Goal: Transaction & Acquisition: Purchase product/service

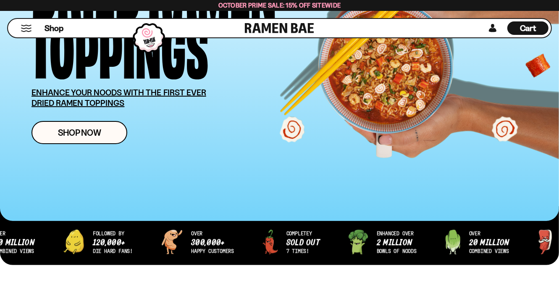
scroll to position [210, 0]
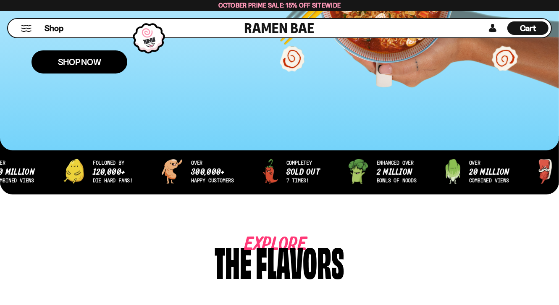
click at [86, 62] on span "Shop Now" at bounding box center [79, 62] width 43 height 9
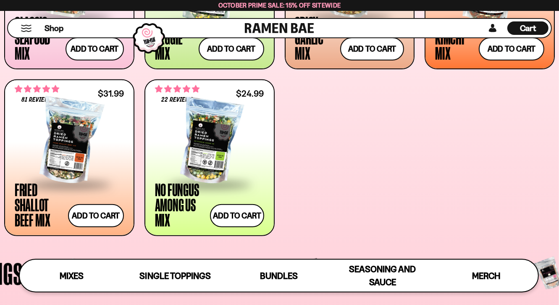
scroll to position [462, 0]
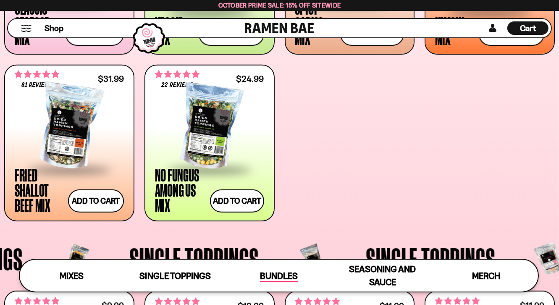
click at [284, 271] on span "Bundles" at bounding box center [279, 276] width 38 height 12
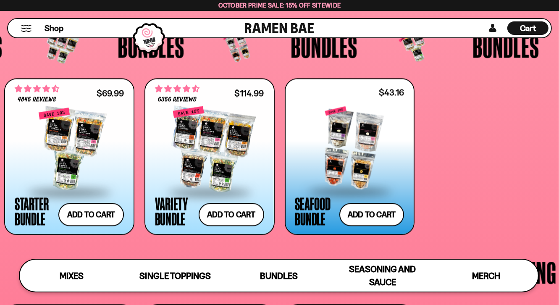
scroll to position [1552, 0]
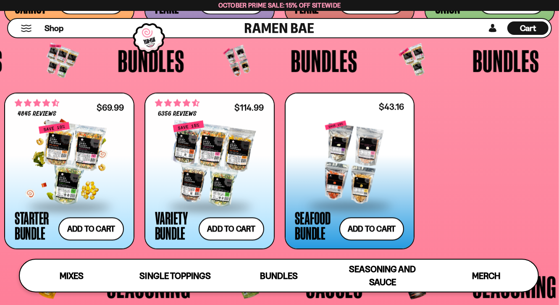
click at [78, 164] on div at bounding box center [69, 163] width 109 height 84
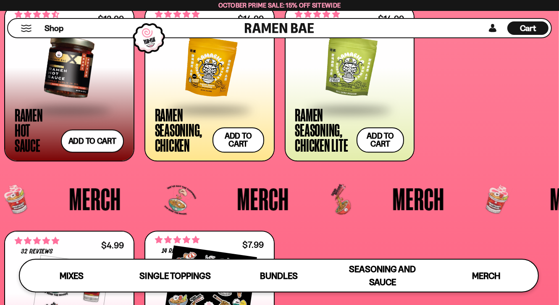
scroll to position [1835, 0]
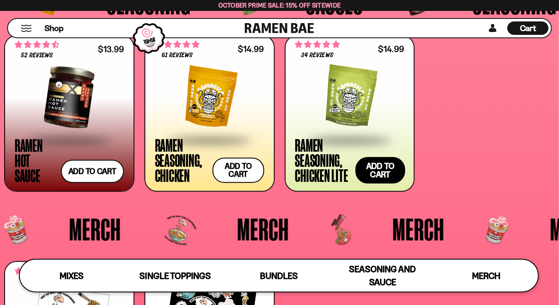
click at [374, 165] on button "Add to cart Add ― Regular price $14.99 Regular price Sale price $14.99 Unit pri…" at bounding box center [380, 170] width 50 height 26
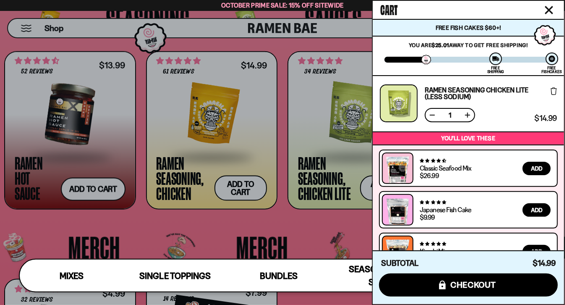
click at [549, 9] on icon "Close cart" at bounding box center [549, 10] width 8 height 8
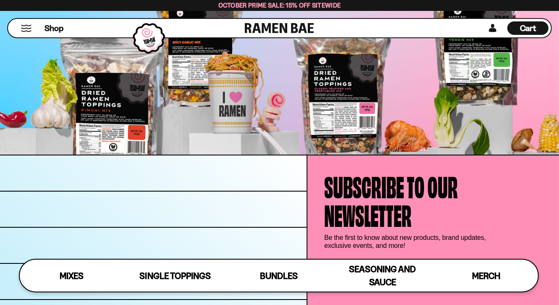
scroll to position [2507, 0]
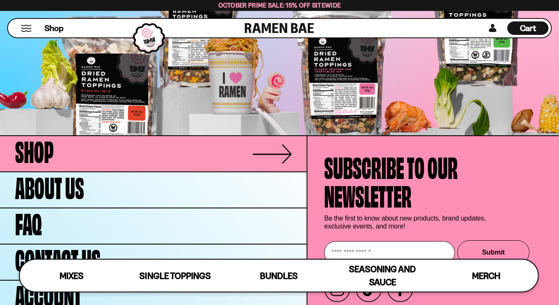
click at [231, 154] on link "Shop" at bounding box center [153, 153] width 306 height 35
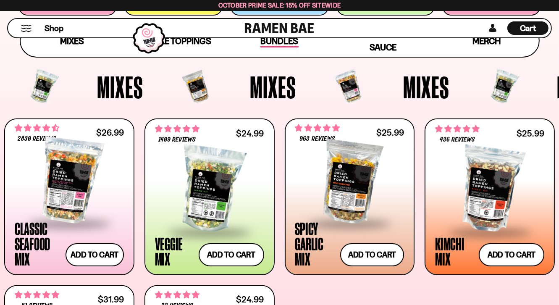
scroll to position [294, 0]
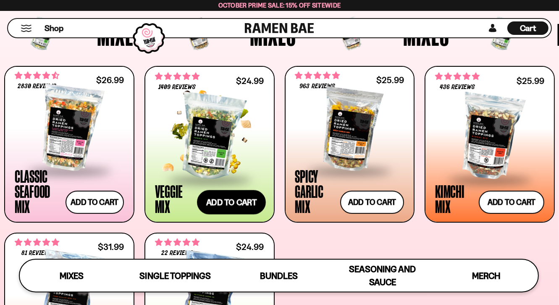
click at [234, 198] on button "Add to cart Add ― Regular price $24.99 Regular price Sale price $24.99 Unit pri…" at bounding box center [231, 202] width 69 height 24
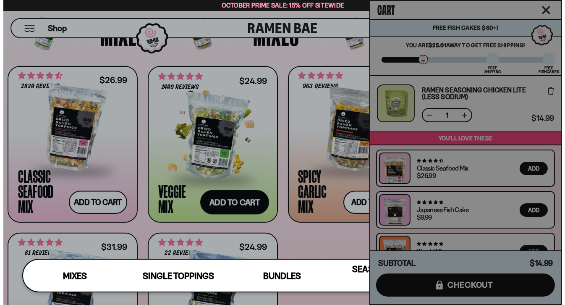
scroll to position [295, 0]
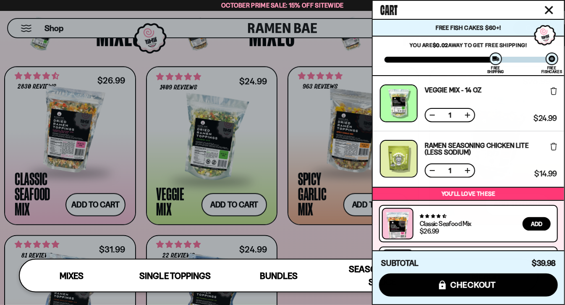
click at [547, 8] on icon "Close cart" at bounding box center [549, 10] width 8 height 8
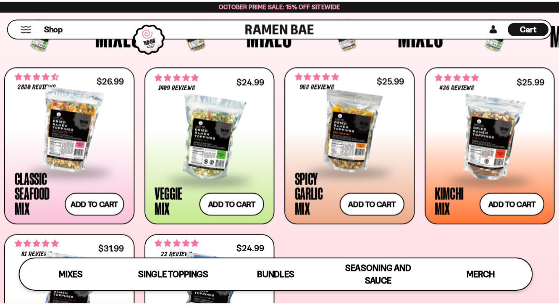
scroll to position [294, 0]
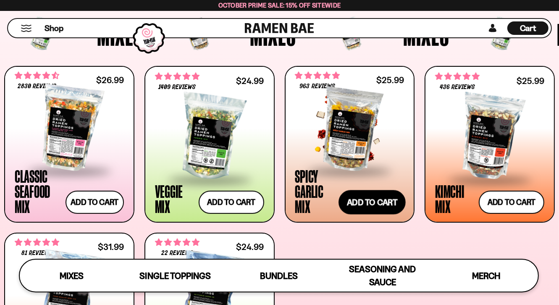
click at [391, 201] on button "Add to cart Add ― Regular price $25.99 Regular price Sale price $25.99 Unit pri…" at bounding box center [371, 202] width 67 height 24
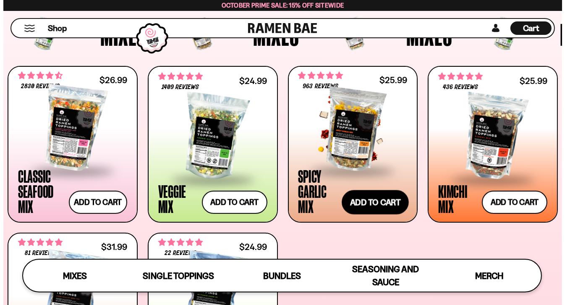
scroll to position [295, 0]
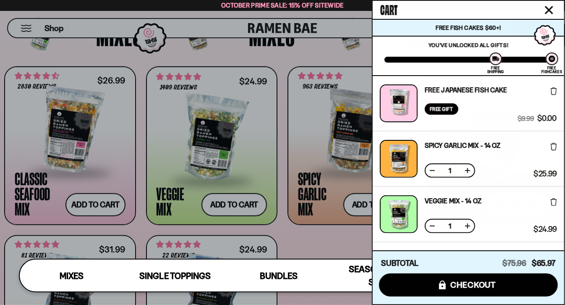
click at [553, 10] on icon "Close cart" at bounding box center [549, 10] width 8 height 8
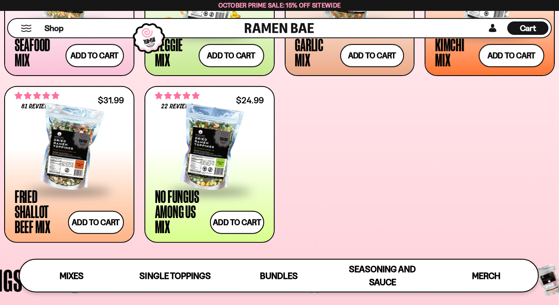
scroll to position [462, 0]
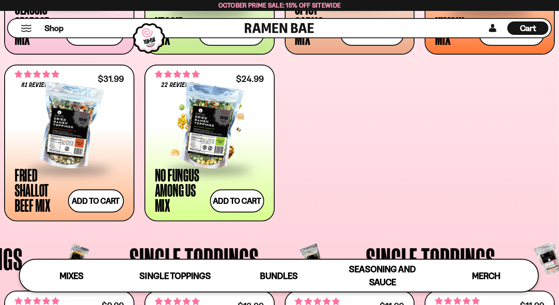
click at [205, 149] on div at bounding box center [209, 127] width 109 height 84
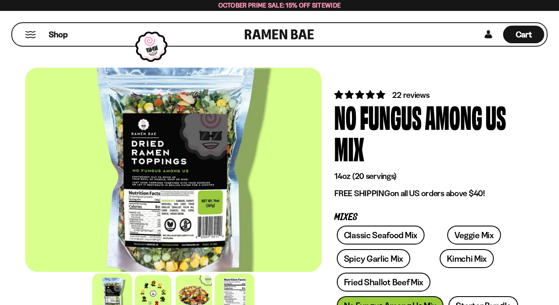
click at [232, 287] on div at bounding box center [234, 293] width 40 height 40
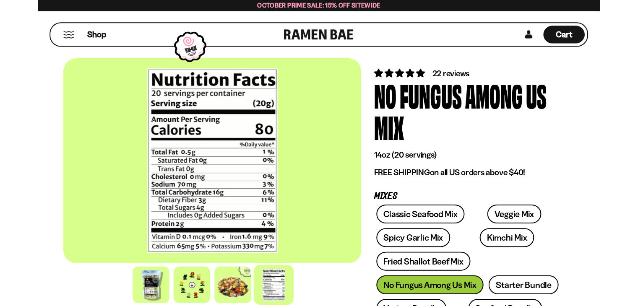
scroll to position [42, 0]
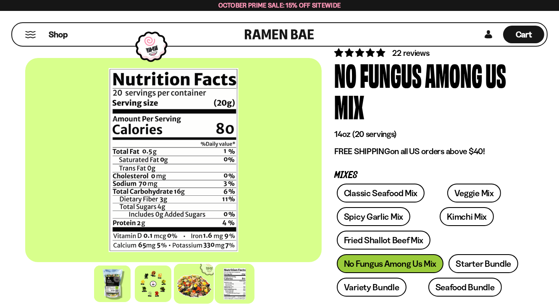
click at [199, 286] on div at bounding box center [194, 284] width 40 height 40
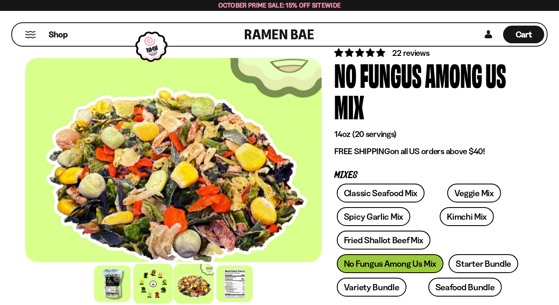
click at [158, 288] on div at bounding box center [153, 284] width 40 height 40
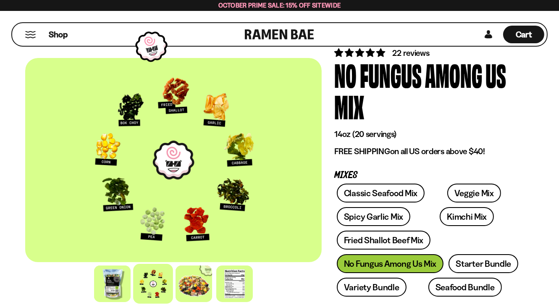
click at [158, 156] on div at bounding box center [173, 160] width 296 height 204
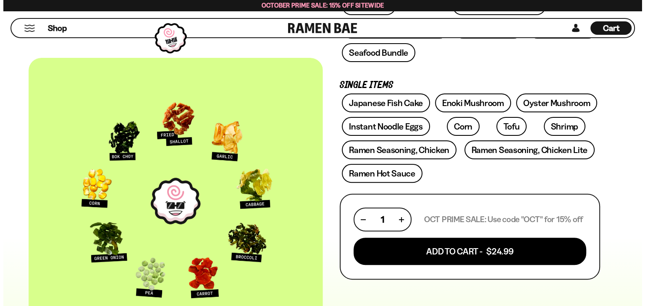
scroll to position [252, 0]
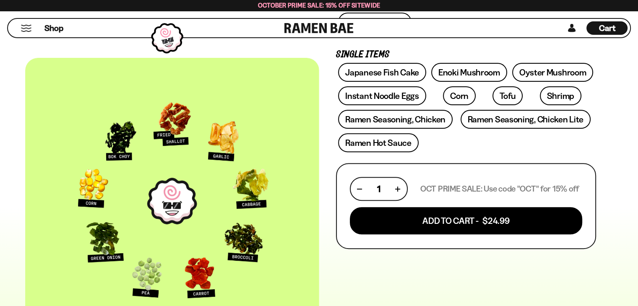
click at [558, 26] on span "Cart" at bounding box center [607, 28] width 16 height 10
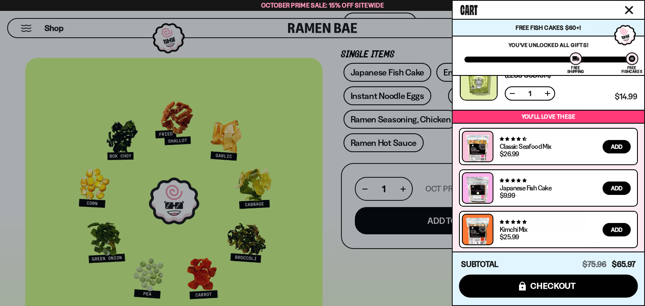
scroll to position [0, 0]
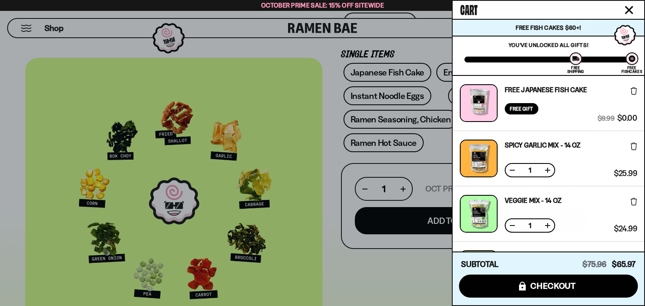
click at [558, 12] on icon "Close cart" at bounding box center [629, 10] width 8 height 8
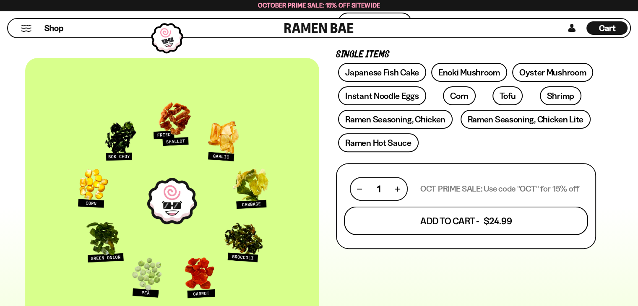
click at [471, 215] on button "Add To Cart - $24.99" at bounding box center [466, 221] width 244 height 29
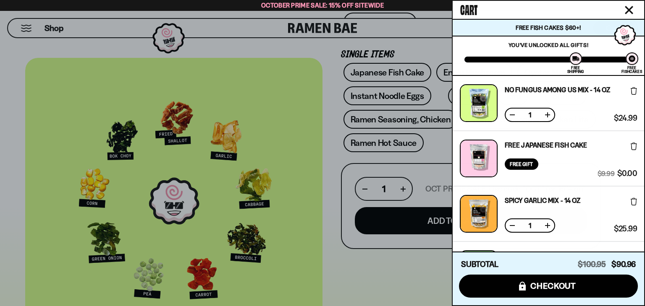
click at [558, 9] on icon "Close cart" at bounding box center [629, 10] width 8 height 8
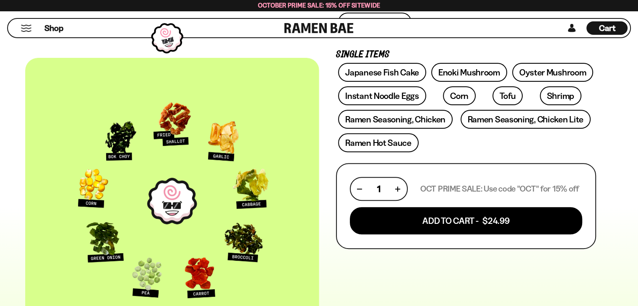
click at [24, 28] on button "Mobile Menu Trigger" at bounding box center [26, 28] width 11 height 7
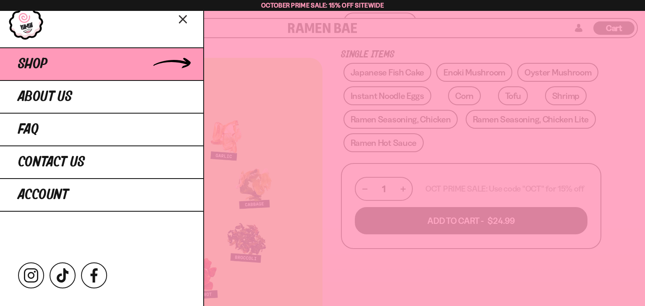
click at [39, 59] on span "Shop" at bounding box center [32, 64] width 29 height 15
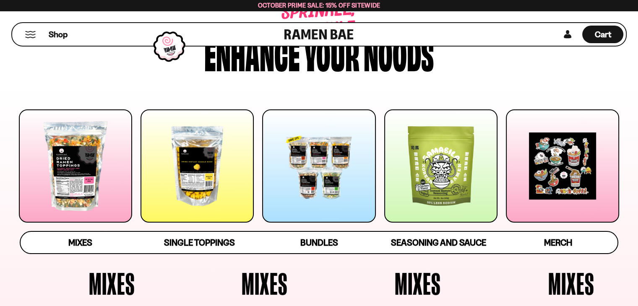
scroll to position [84, 0]
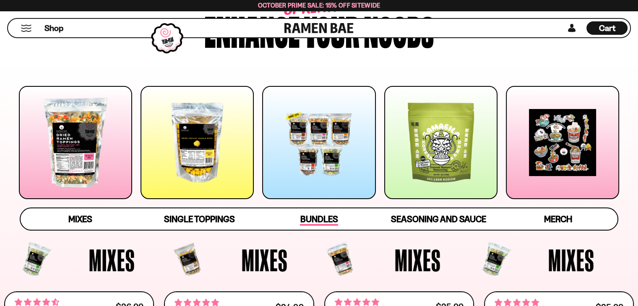
click at [324, 218] on span "Bundles" at bounding box center [319, 220] width 38 height 12
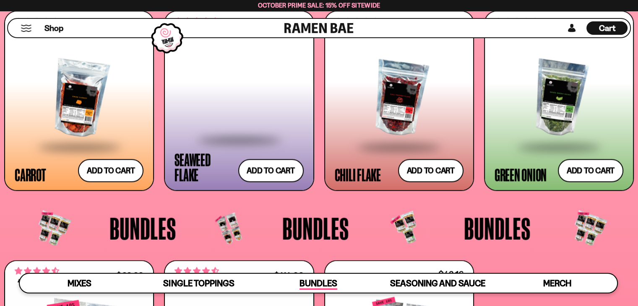
scroll to position [1819, 0]
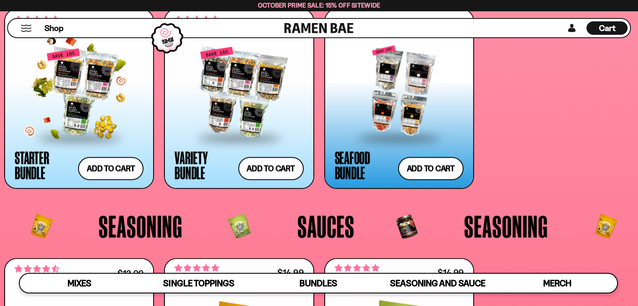
click at [72, 97] on div at bounding box center [79, 92] width 129 height 89
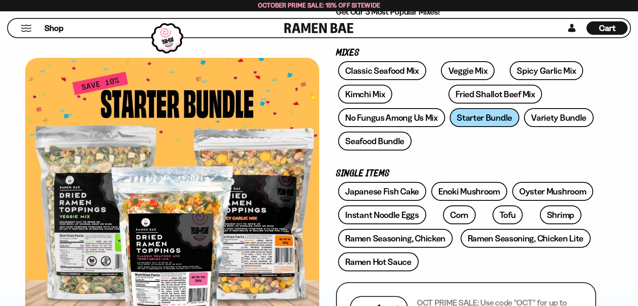
scroll to position [126, 0]
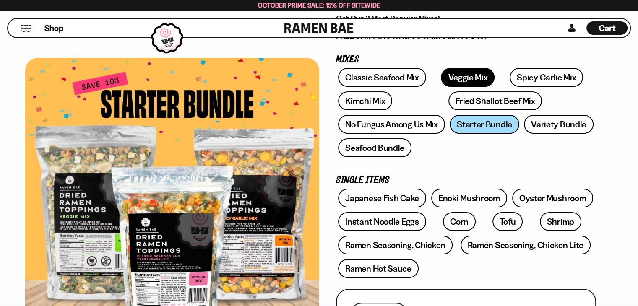
click at [457, 78] on link "Veggie Mix" at bounding box center [468, 77] width 54 height 19
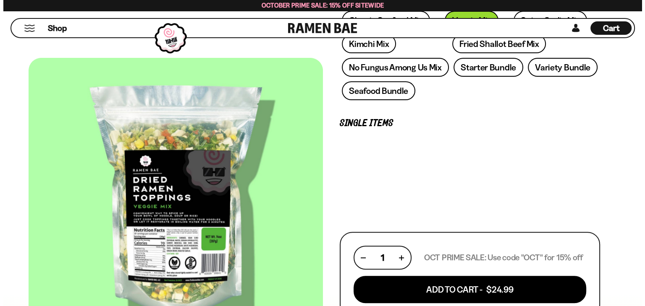
scroll to position [252, 0]
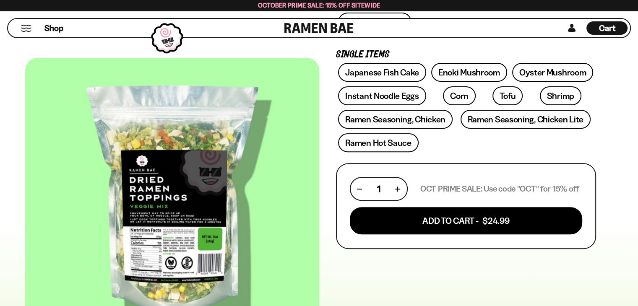
click at [604, 29] on span "Cart" at bounding box center [607, 28] width 16 height 10
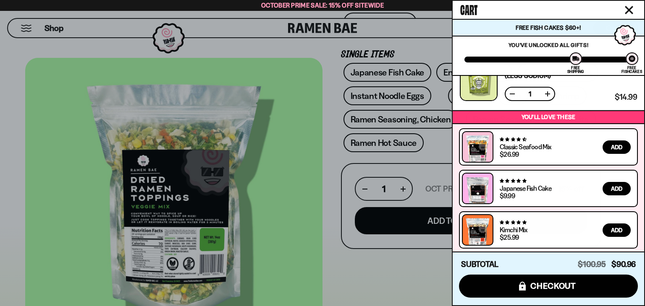
scroll to position [115, 0]
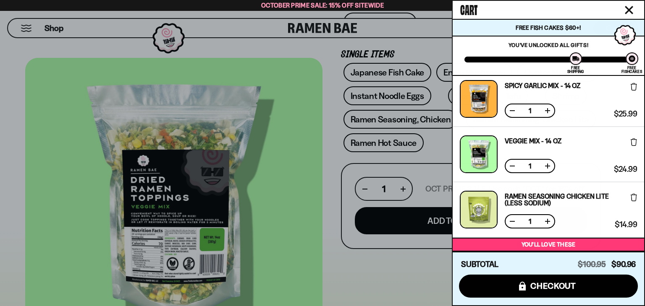
click at [511, 165] on button at bounding box center [512, 166] width 8 height 8
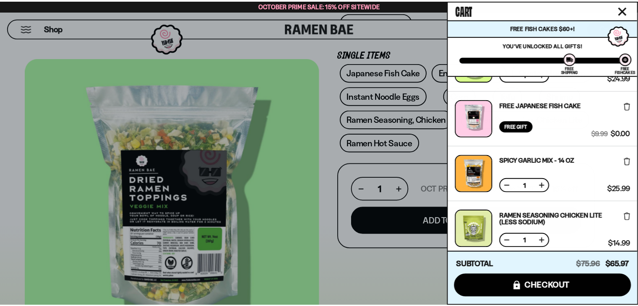
scroll to position [42, 0]
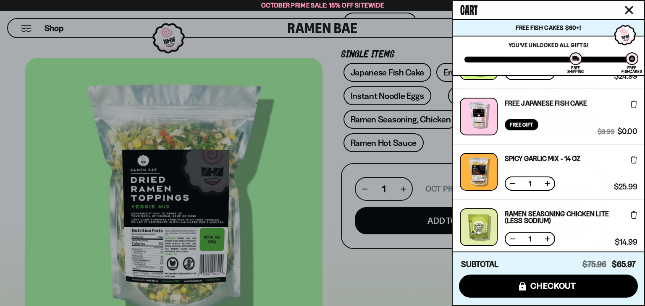
click at [630, 8] on icon "Close cart" at bounding box center [629, 10] width 8 height 8
